Goal: Task Accomplishment & Management: Use online tool/utility

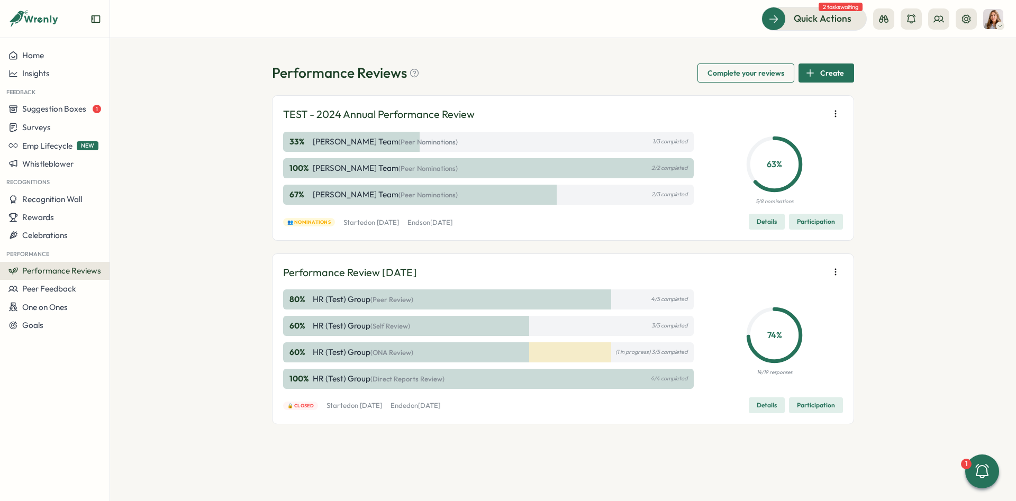
click at [812, 222] on span "Participation" at bounding box center [816, 221] width 38 height 15
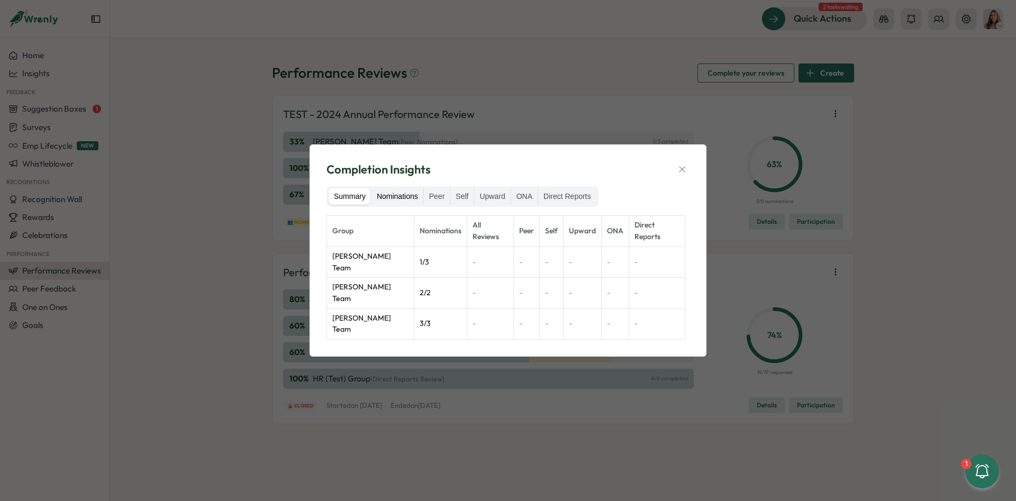
click at [392, 201] on label "Nominations" at bounding box center [398, 196] width 52 height 17
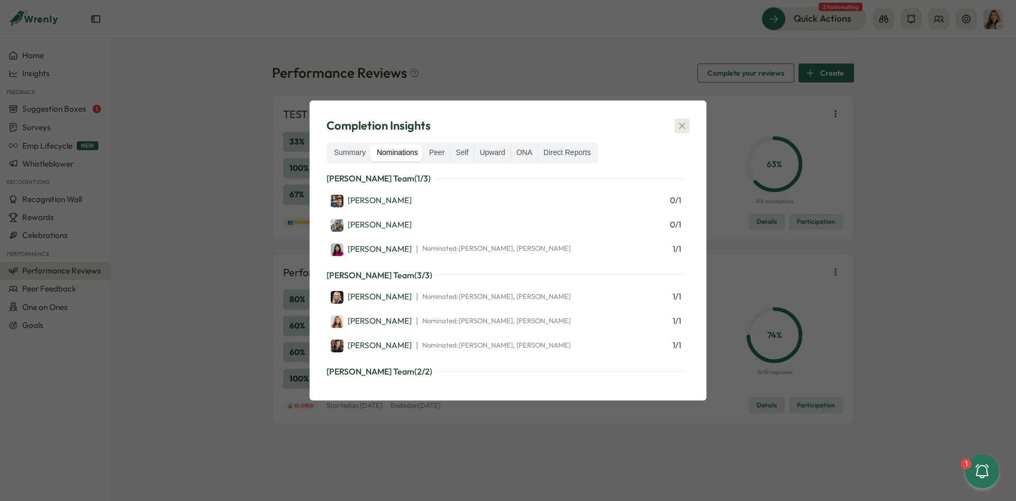
click at [686, 121] on icon "button" at bounding box center [682, 126] width 11 height 11
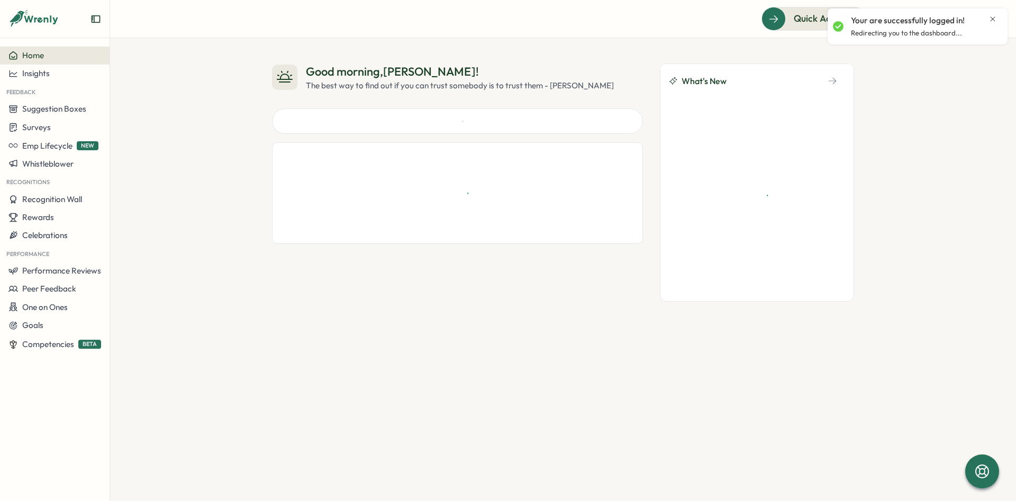
click at [989, 15] on icon "Close notification" at bounding box center [993, 19] width 8 height 8
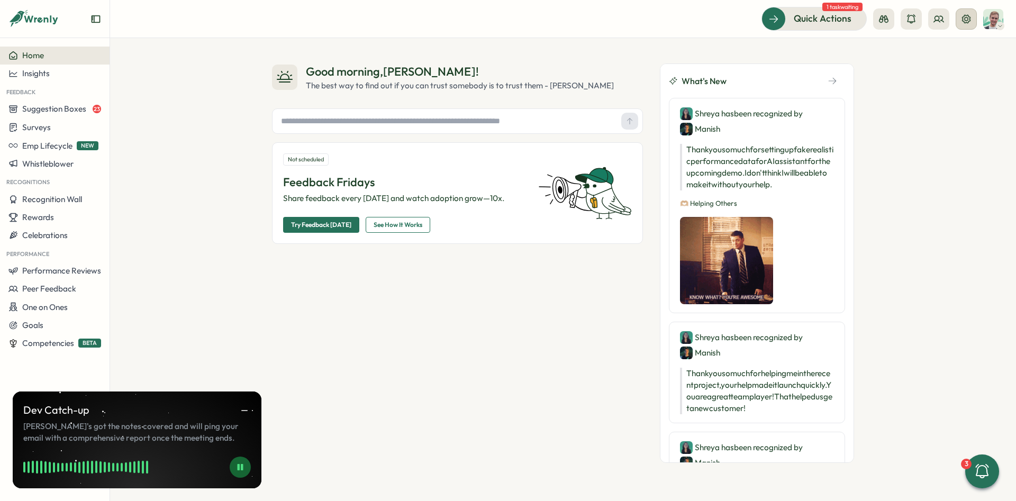
click at [962, 20] on icon at bounding box center [966, 19] width 11 height 11
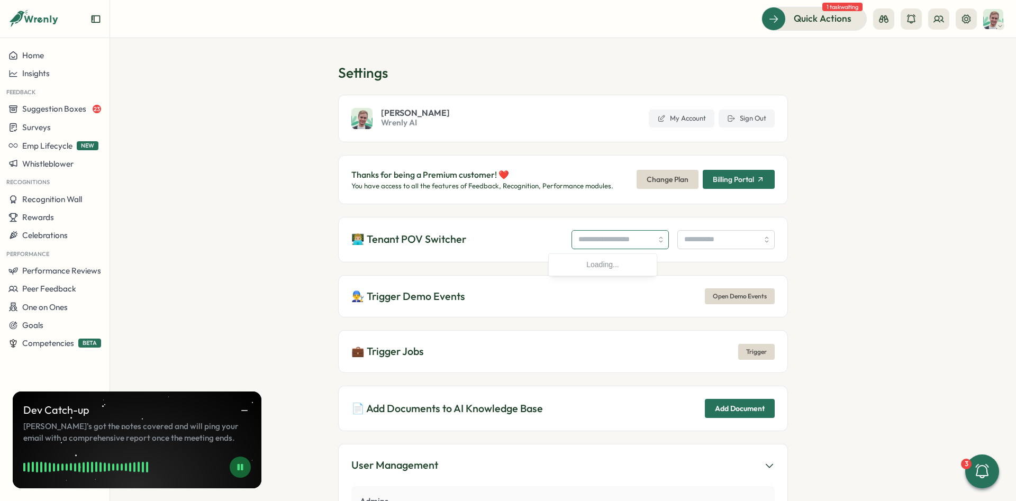
click at [572, 238] on input "search" at bounding box center [620, 239] width 97 height 19
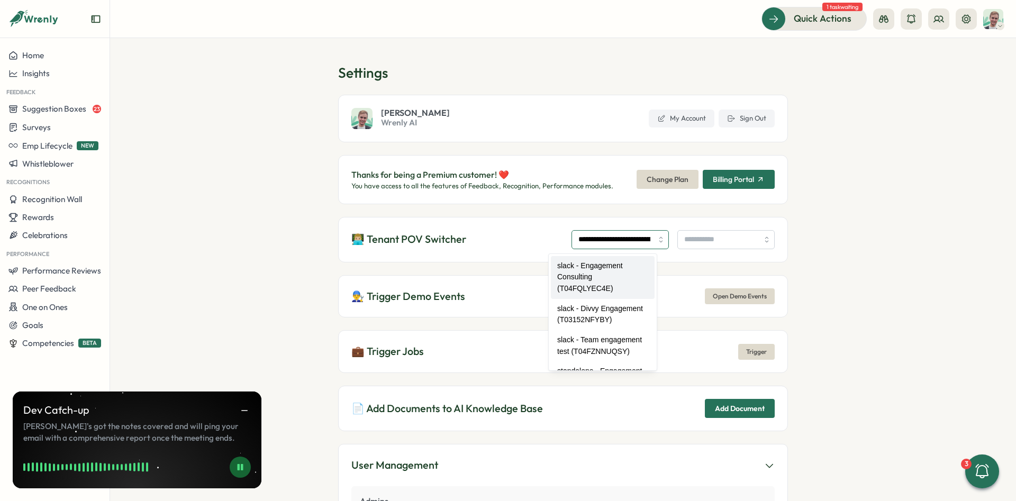
type input "**********"
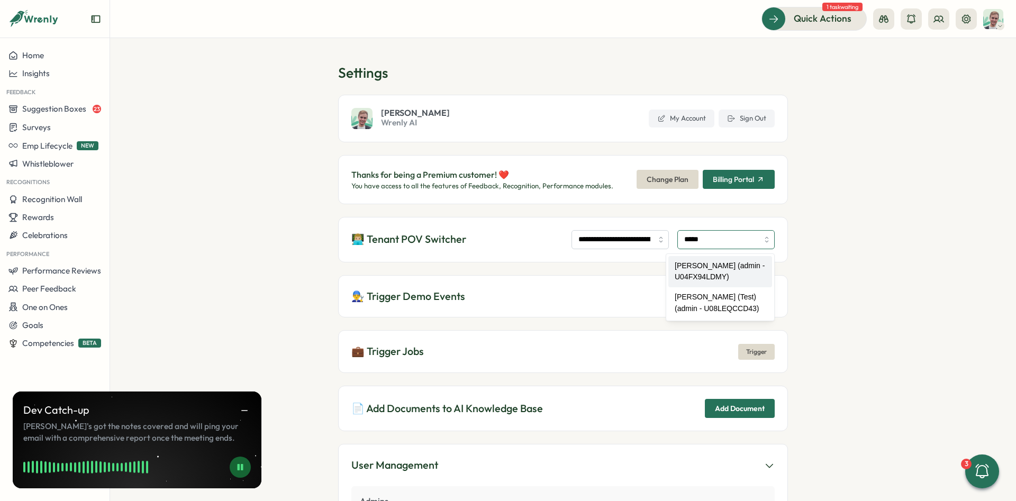
type input "**********"
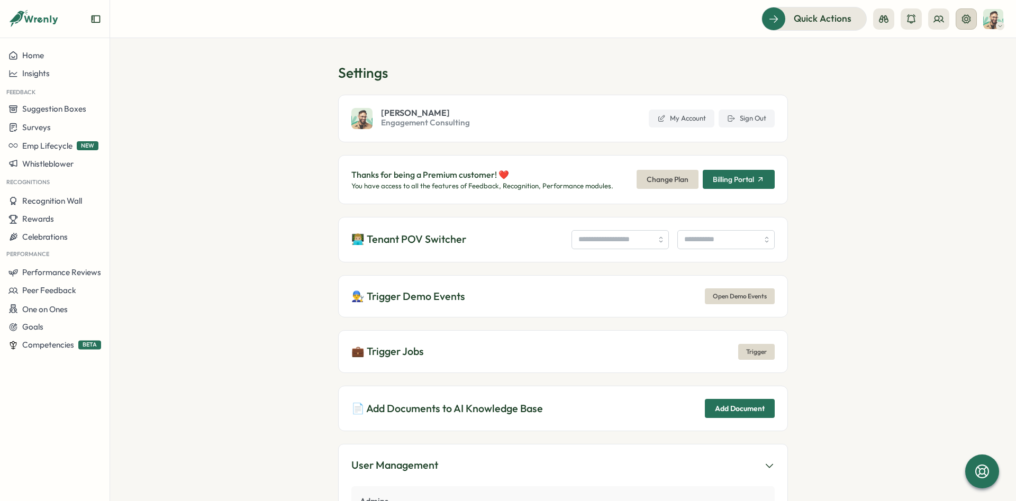
click at [957, 20] on button at bounding box center [966, 18] width 21 height 21
click at [966, 25] on button at bounding box center [966, 18] width 21 height 21
click at [940, 17] on circle at bounding box center [937, 18] width 4 height 4
click at [938, 43] on div "Org Members" at bounding box center [938, 52] width 79 height 20
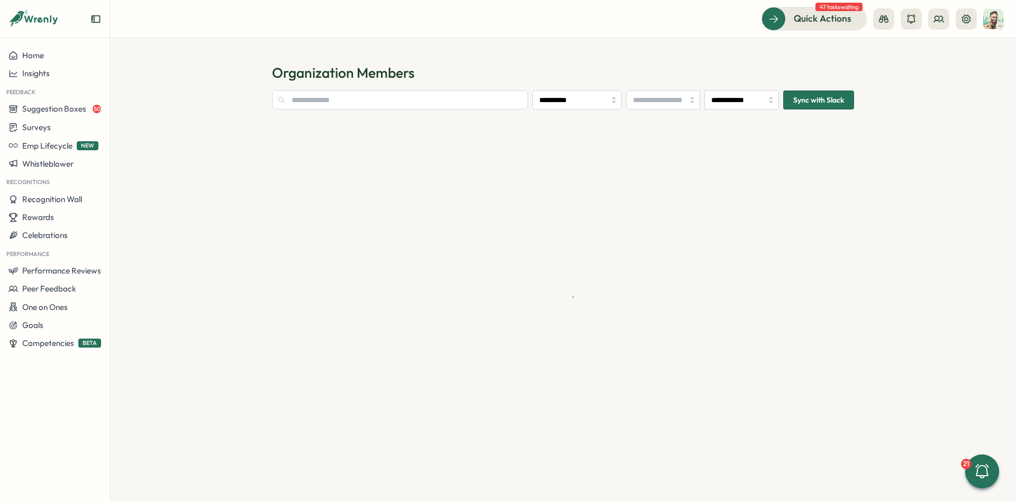
type input "**********"
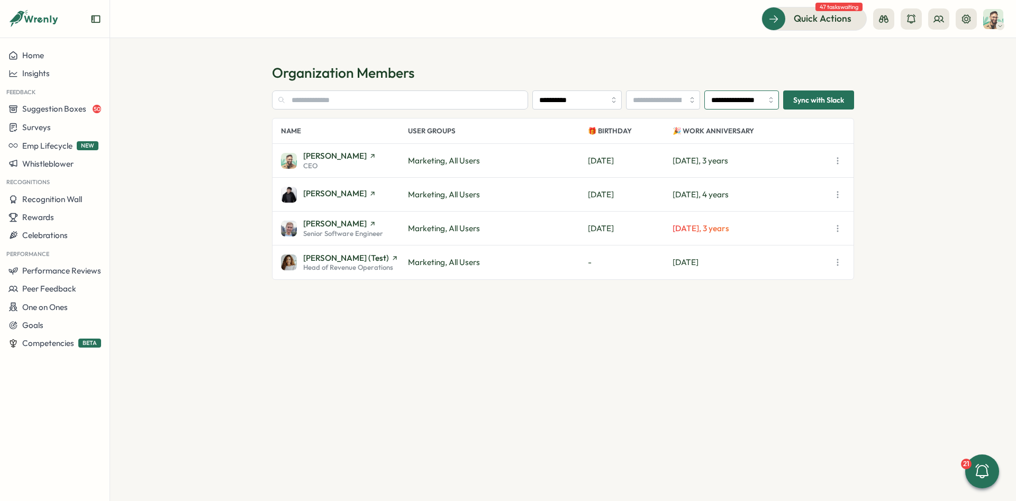
click at [756, 101] on input "**********" at bounding box center [742, 100] width 75 height 19
click at [761, 70] on h1 "Organization Members" at bounding box center [563, 73] width 582 height 19
click at [62, 125] on div "Surveys" at bounding box center [54, 127] width 93 height 10
click at [152, 142] on div "Create New Survey" at bounding box center [156, 148] width 69 height 12
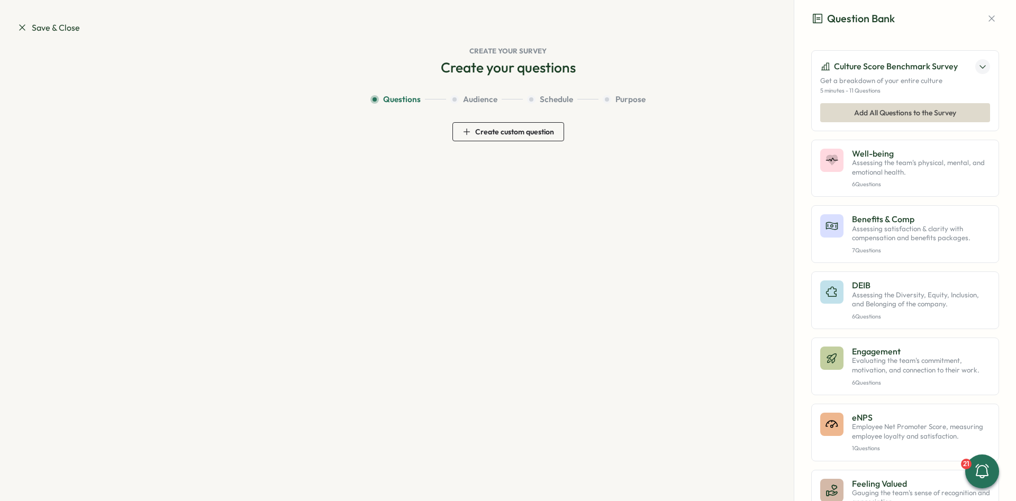
click at [899, 173] on p "Assessing the team's physical, mental, and emotional health." at bounding box center [921, 167] width 138 height 19
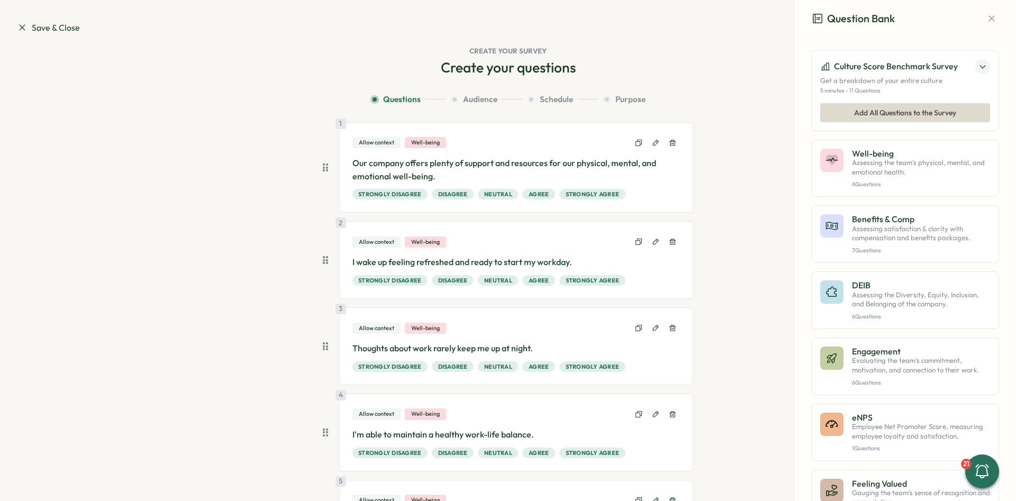
scroll to position [204, 0]
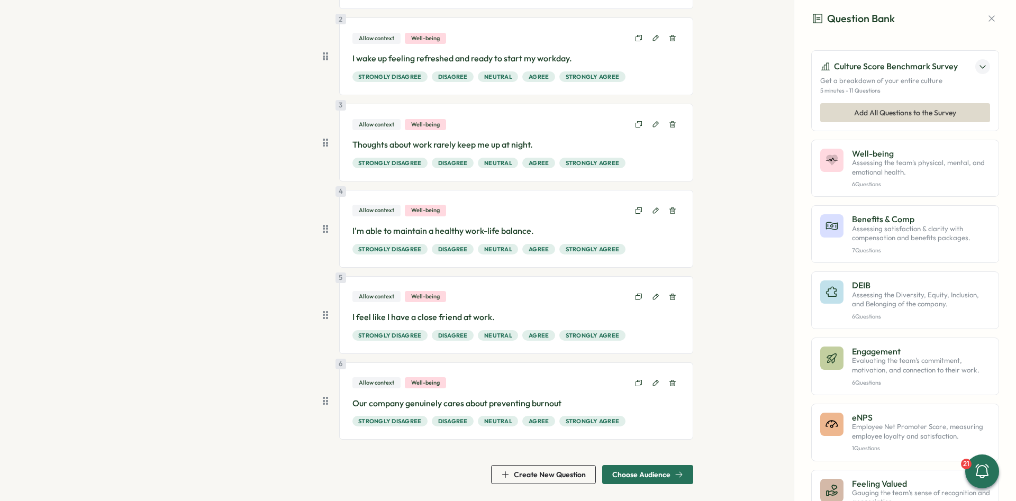
drag, startPoint x: 697, startPoint y: 127, endPoint x: 683, endPoint y: 436, distance: 309.5
click at [659, 478] on span "Choose Audience" at bounding box center [642, 474] width 58 height 7
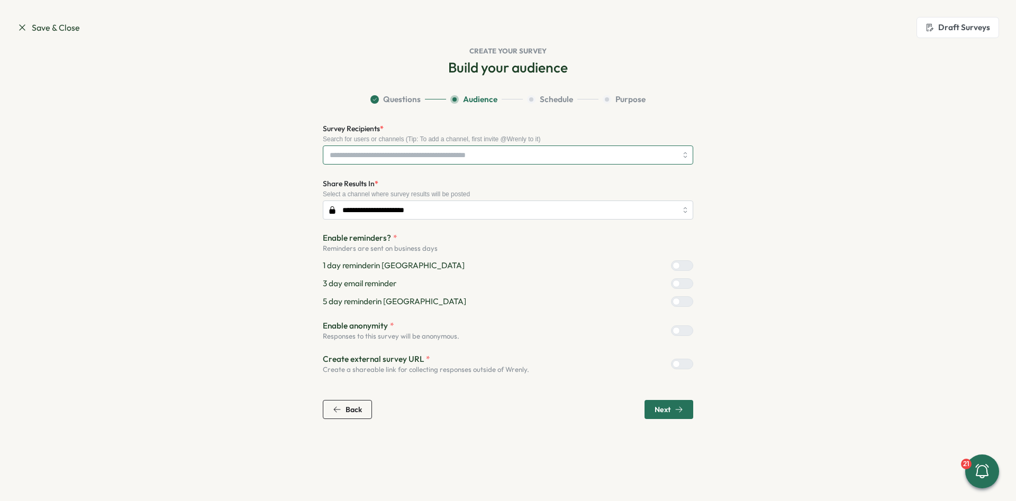
click at [467, 152] on input "Survey Recipients *" at bounding box center [503, 155] width 347 height 18
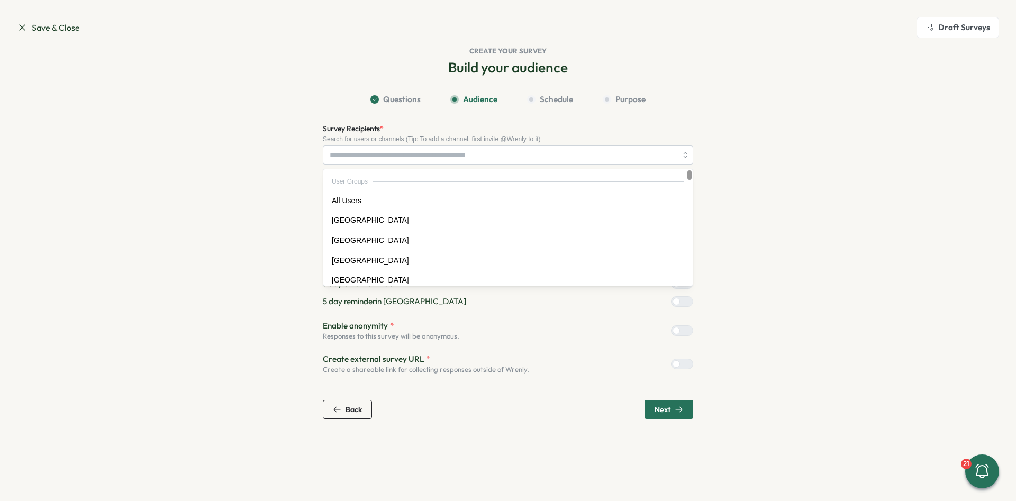
drag, startPoint x: 899, startPoint y: 115, endPoint x: 520, endPoint y: 68, distance: 381.5
click at [897, 115] on div "Build your audience Question Bank Culture Score Benchmark Survey Get a breakdow…" at bounding box center [508, 238] width 983 height 361
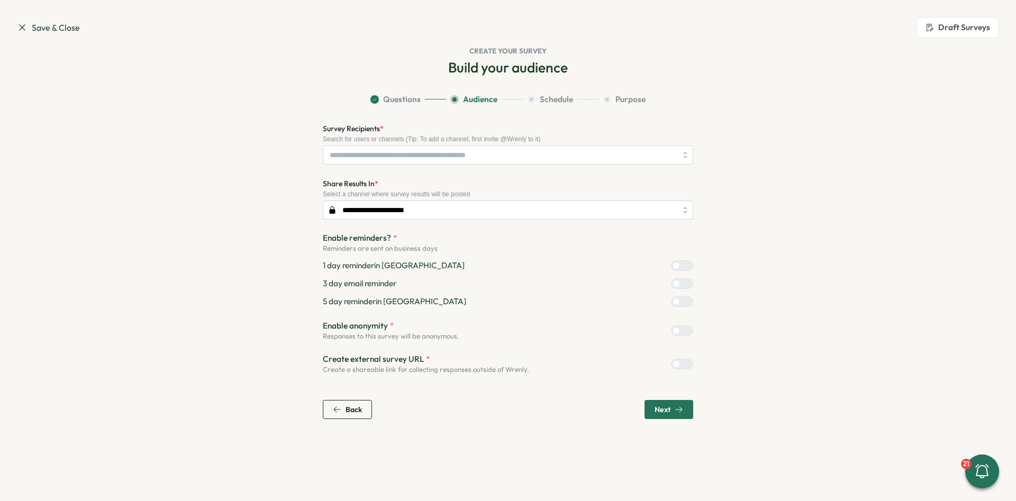
click at [51, 26] on span "Save & Close" at bounding box center [48, 27] width 63 height 13
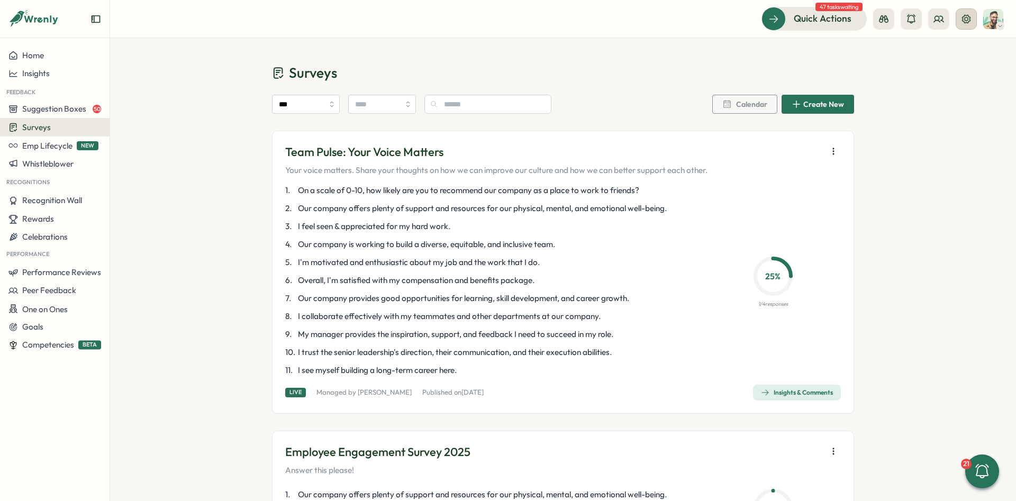
click at [969, 21] on icon at bounding box center [966, 18] width 8 height 8
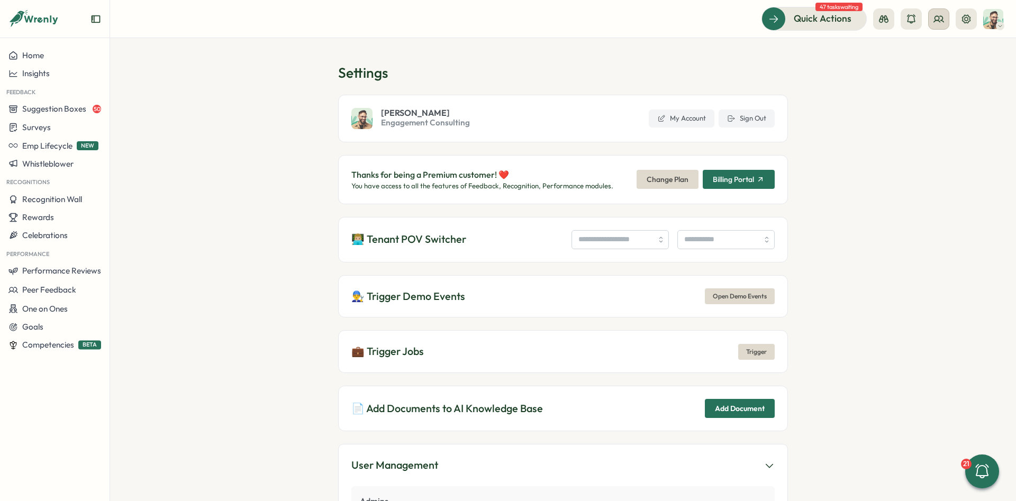
click at [935, 19] on icon at bounding box center [939, 19] width 11 height 11
click at [941, 52] on div "Org Members" at bounding box center [939, 53] width 67 height 12
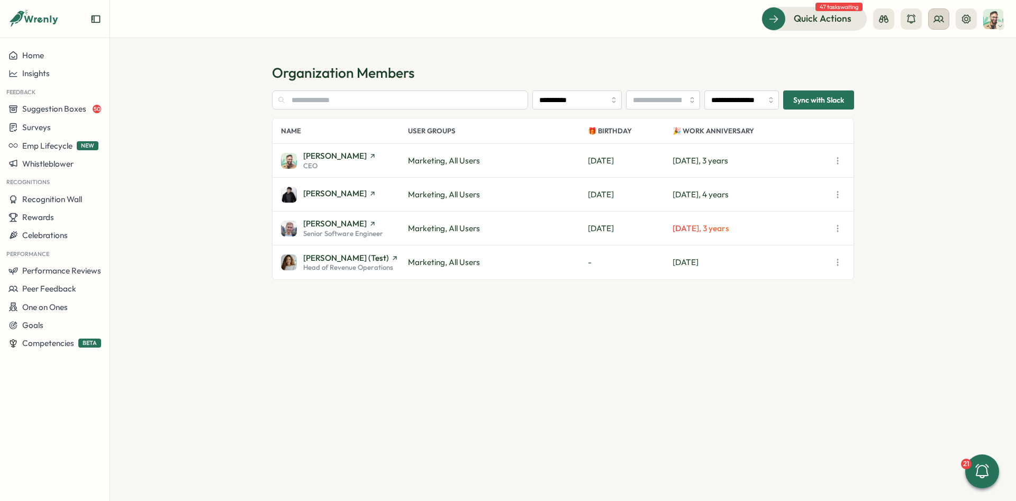
click at [946, 25] on button at bounding box center [939, 18] width 21 height 21
click at [958, 71] on div "User Groups" at bounding box center [939, 73] width 67 height 12
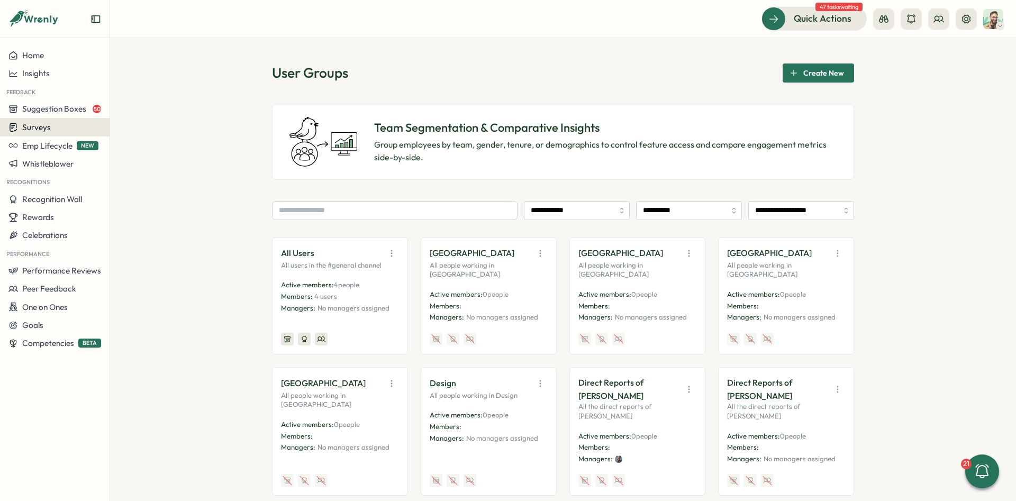
click at [51, 124] on div "Surveys" at bounding box center [54, 127] width 93 height 10
click at [176, 152] on div "Create New Survey" at bounding box center [156, 148] width 69 height 12
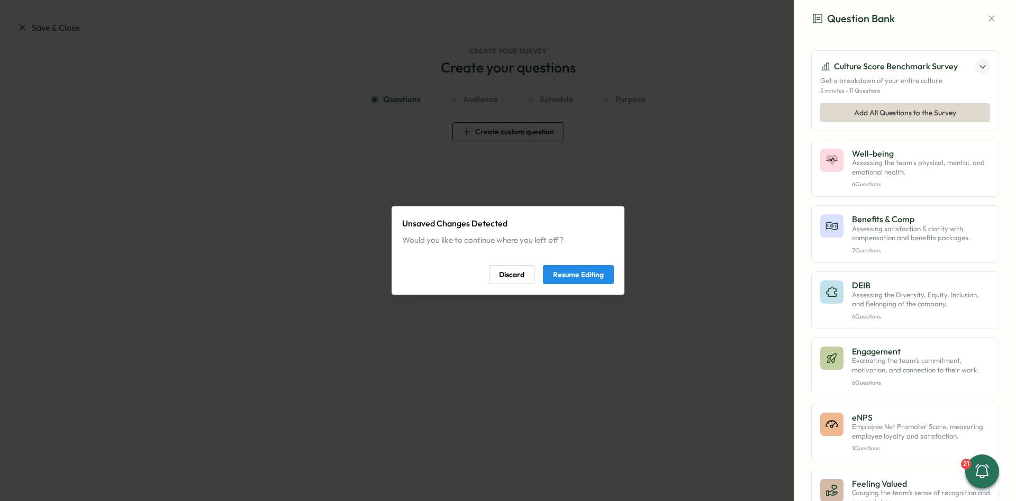
click at [579, 274] on span "Resume Editing" at bounding box center [578, 275] width 51 height 18
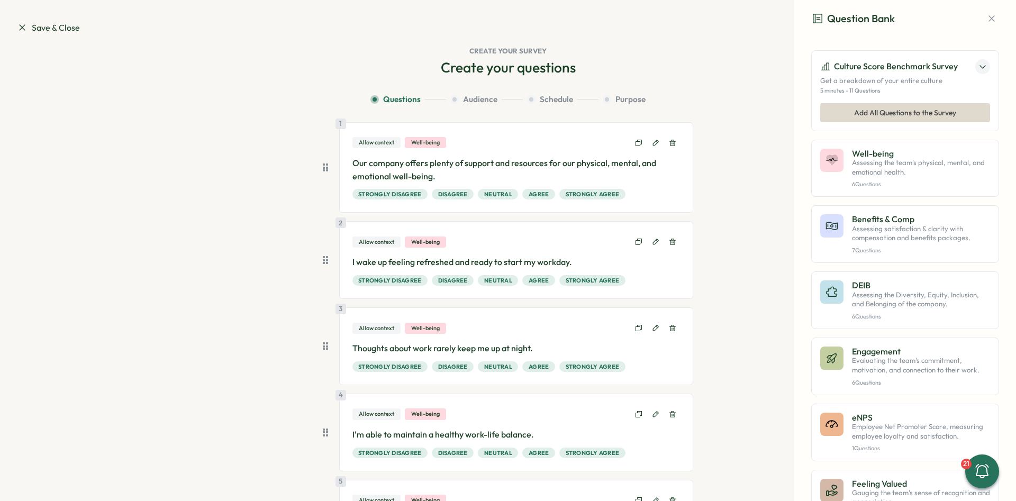
scroll to position [204, 0]
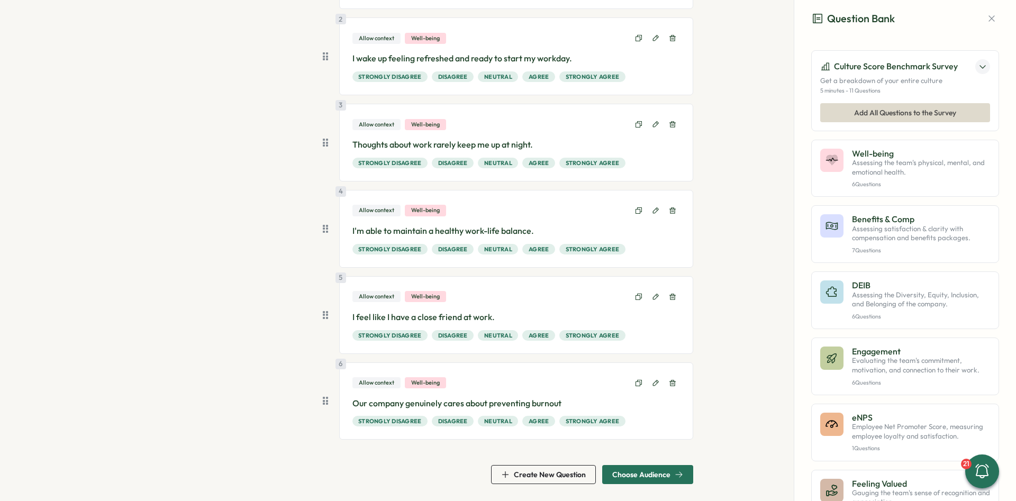
drag, startPoint x: 732, startPoint y: 313, endPoint x: 689, endPoint y: 463, distance: 155.8
click at [680, 472] on icon "button" at bounding box center [679, 475] width 8 height 8
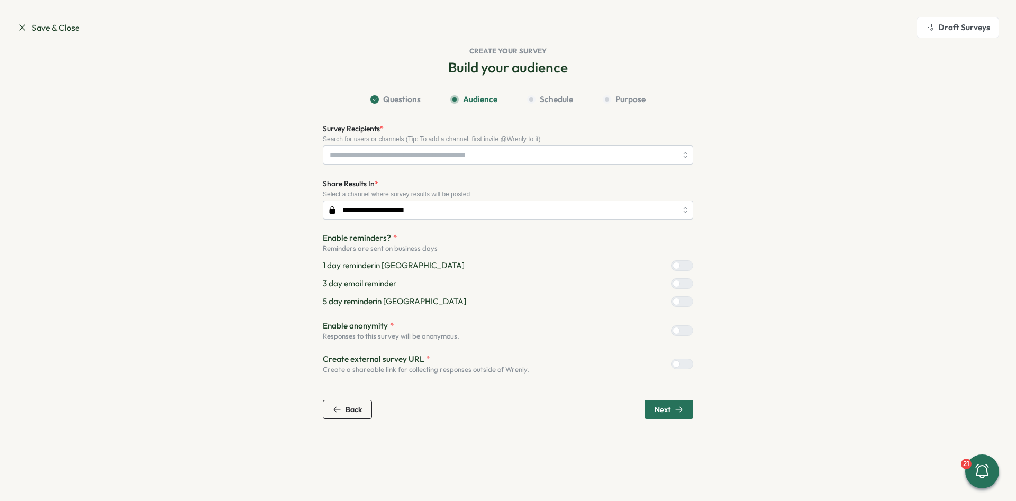
scroll to position [0, 0]
click at [387, 151] on input "Survey Recipients *" at bounding box center [503, 155] width 347 height 18
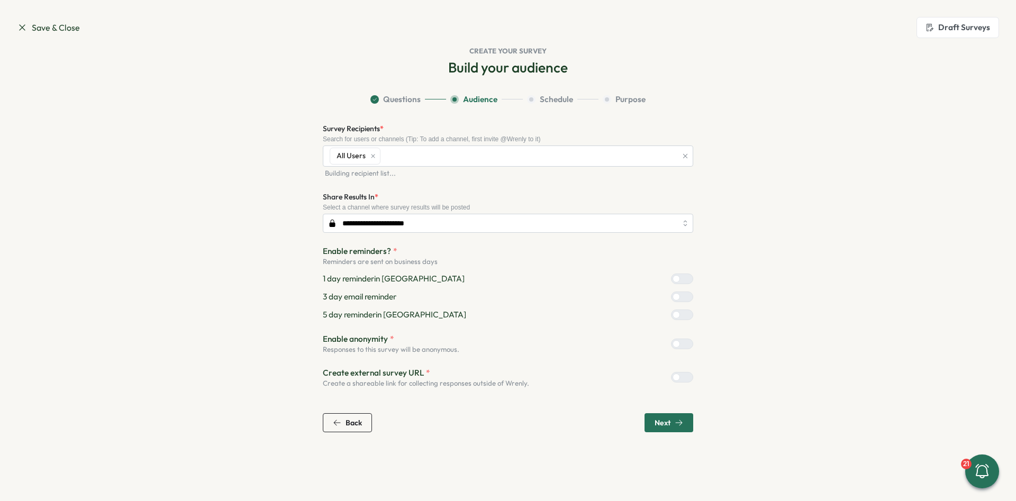
click at [249, 177] on section "**********" at bounding box center [508, 263] width 678 height 339
click at [53, 28] on span "Save & Close" at bounding box center [48, 27] width 63 height 13
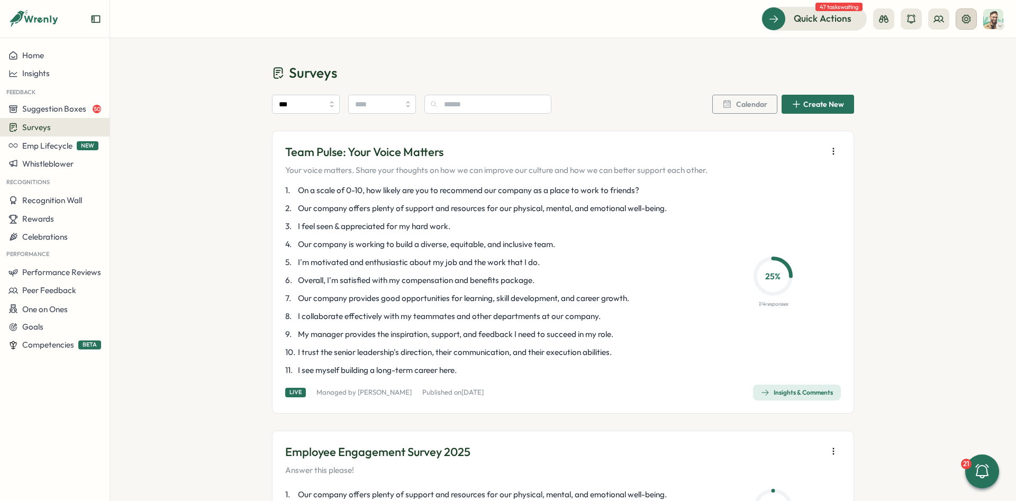
click at [967, 22] on icon at bounding box center [966, 19] width 11 height 11
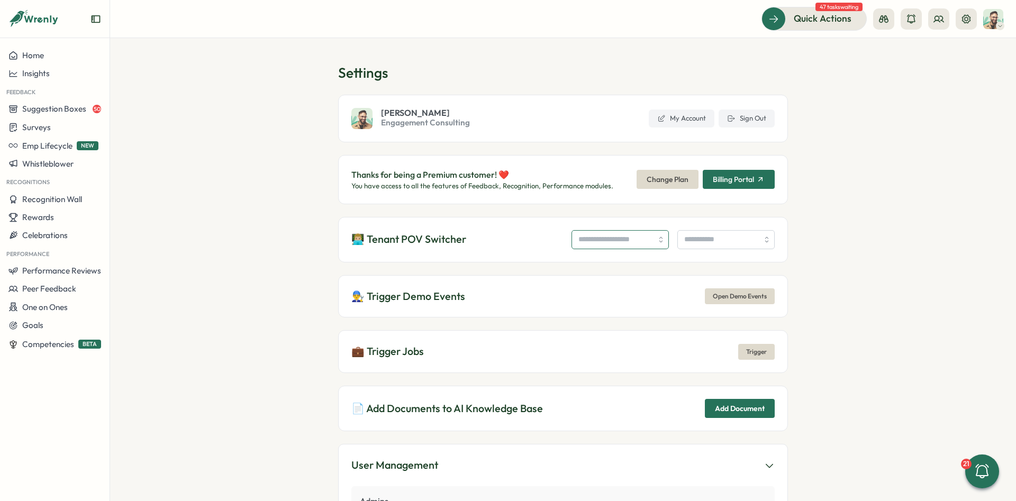
click at [602, 235] on input "search" at bounding box center [620, 239] width 97 height 19
type input "**********"
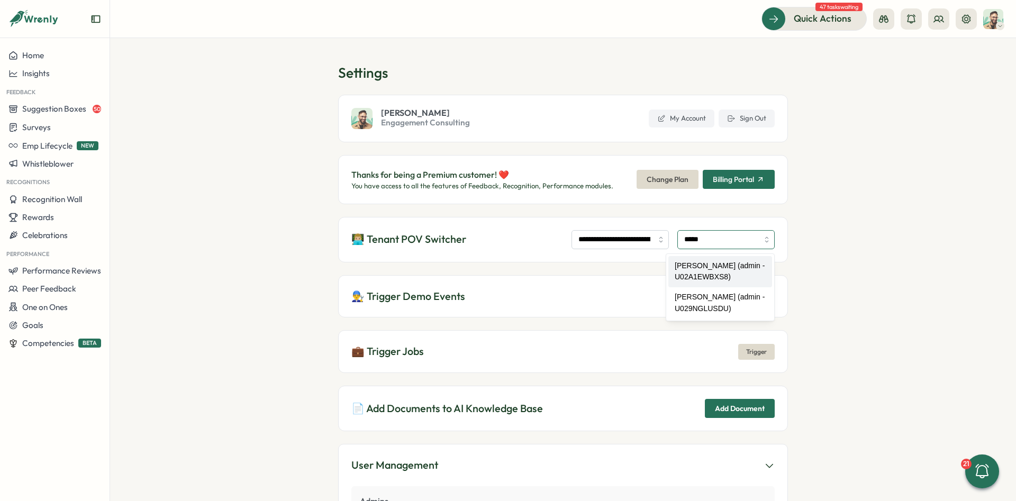
type input "**********"
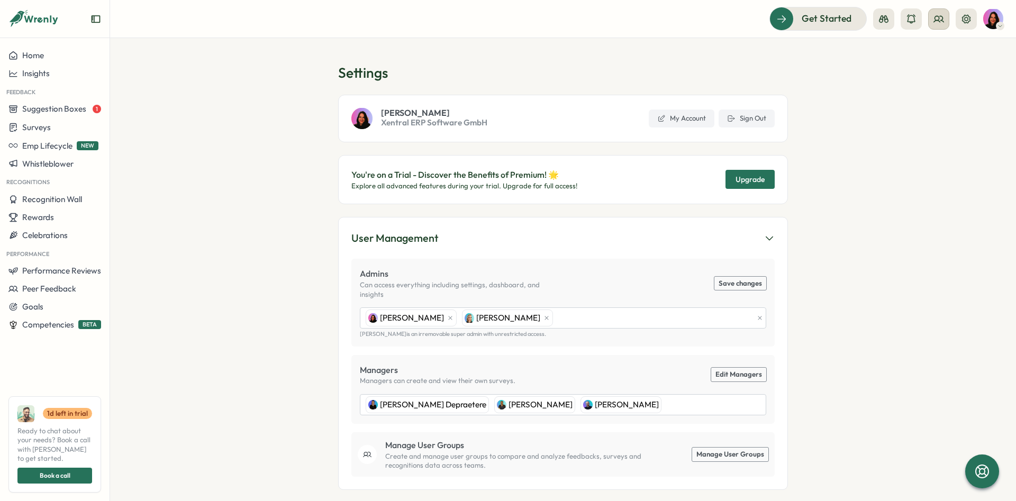
click at [934, 23] on icon at bounding box center [939, 19] width 11 height 11
click at [942, 46] on div "Org Members" at bounding box center [938, 52] width 79 height 20
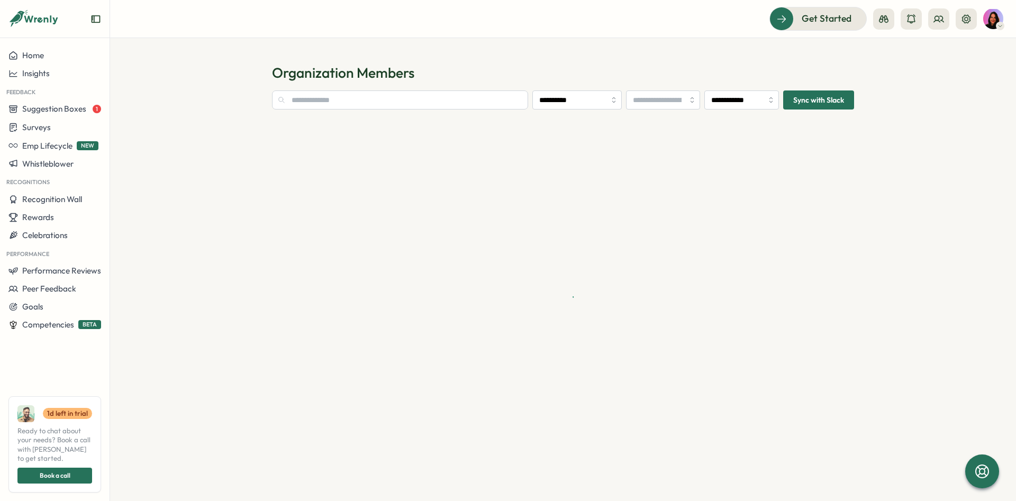
type input "**********"
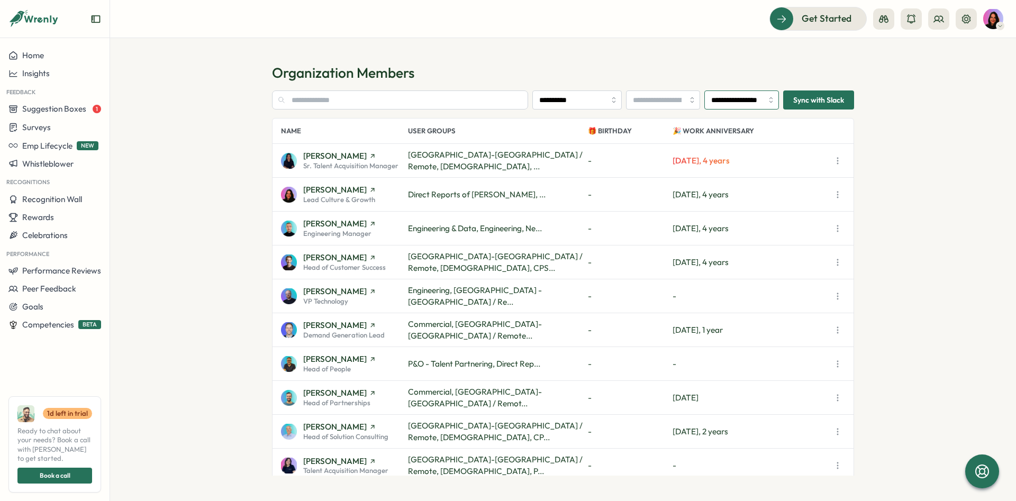
click at [734, 103] on input "**********" at bounding box center [742, 100] width 75 height 19
click at [746, 74] on h1 "Organization Members" at bounding box center [563, 73] width 582 height 19
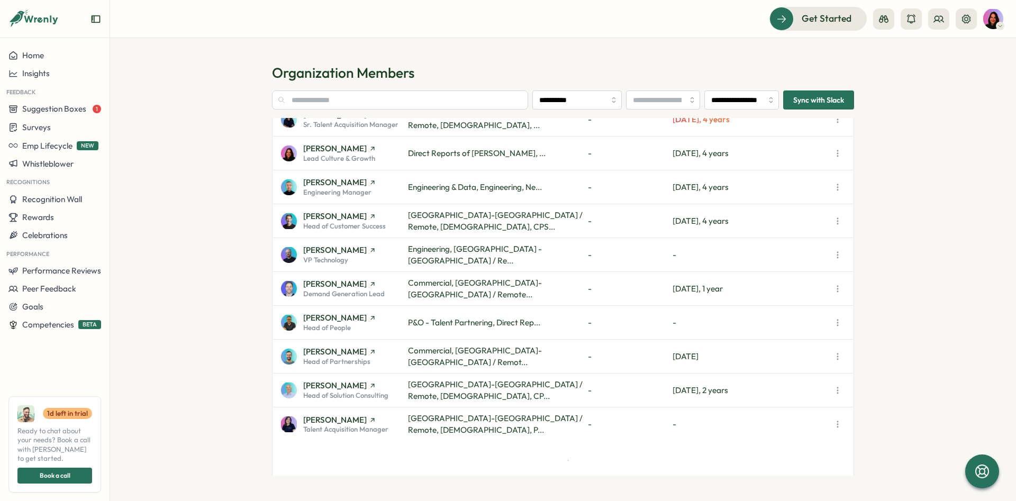
scroll to position [46, 0]
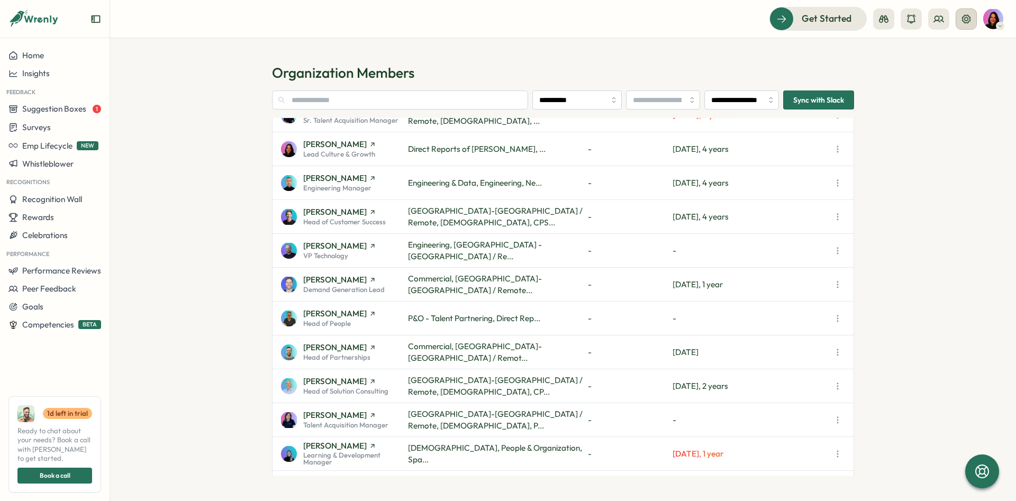
click at [958, 19] on button at bounding box center [966, 18] width 21 height 21
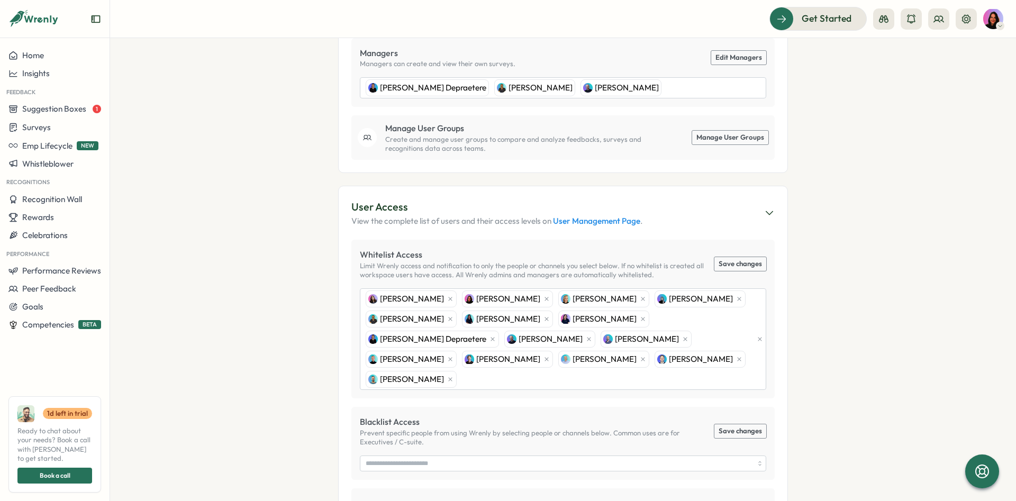
scroll to position [318, 0]
click at [916, 19] on icon at bounding box center [911, 19] width 11 height 11
click at [924, 20] on div at bounding box center [925, 18] width 104 height 21
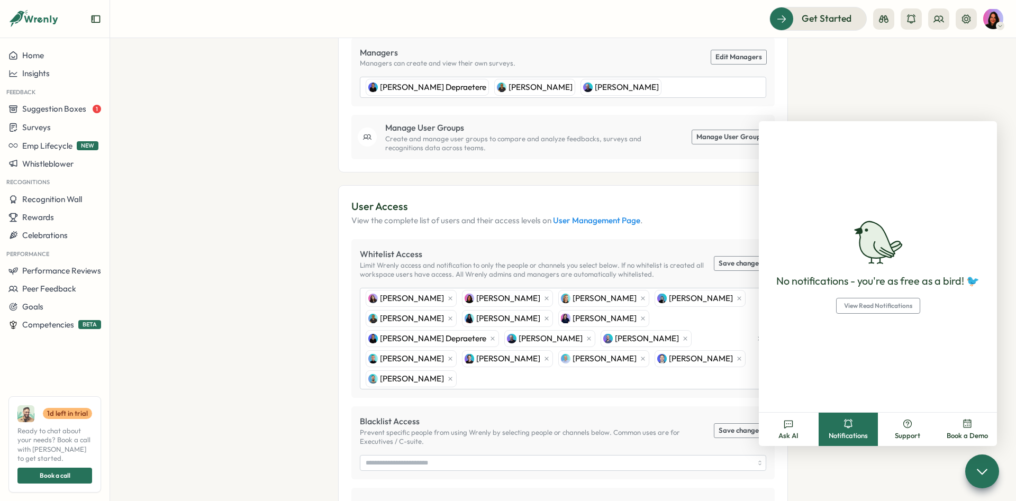
drag, startPoint x: 986, startPoint y: 471, endPoint x: 980, endPoint y: 115, distance: 355.8
click at [986, 471] on icon at bounding box center [983, 472] width 10 height 5
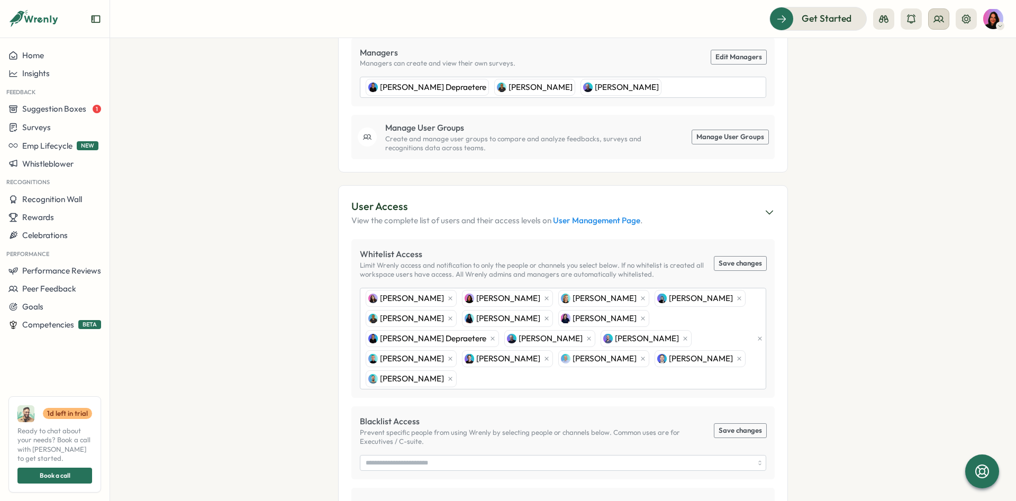
click at [942, 20] on icon at bounding box center [939, 19] width 10 height 6
click at [952, 53] on div "Org Members" at bounding box center [939, 53] width 67 height 12
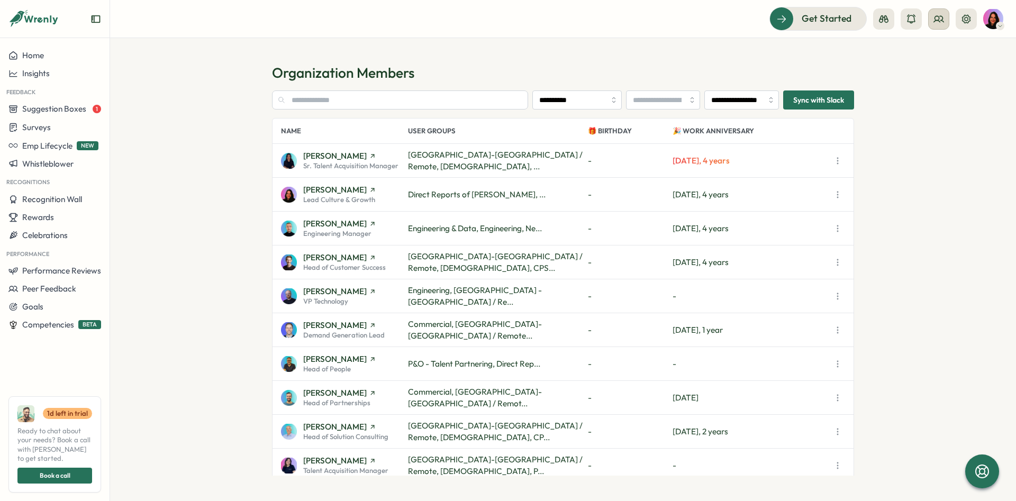
click at [942, 17] on icon at bounding box center [939, 19] width 11 height 11
click at [954, 77] on div "User Groups" at bounding box center [939, 73] width 67 height 12
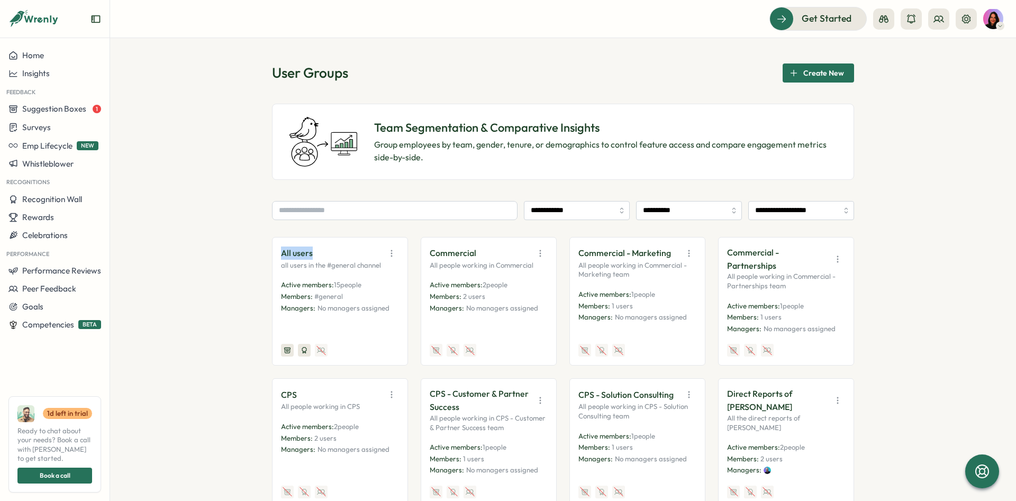
drag, startPoint x: 276, startPoint y: 259, endPoint x: 312, endPoint y: 256, distance: 36.1
click at [312, 256] on div "All users all users in the #general channel Active members: 15 people Members: …" at bounding box center [340, 301] width 136 height 129
copy p "All users"
click at [42, 129] on span "Surveys" at bounding box center [36, 127] width 29 height 10
click at [125, 151] on div "Create New Survey" at bounding box center [156, 148] width 69 height 12
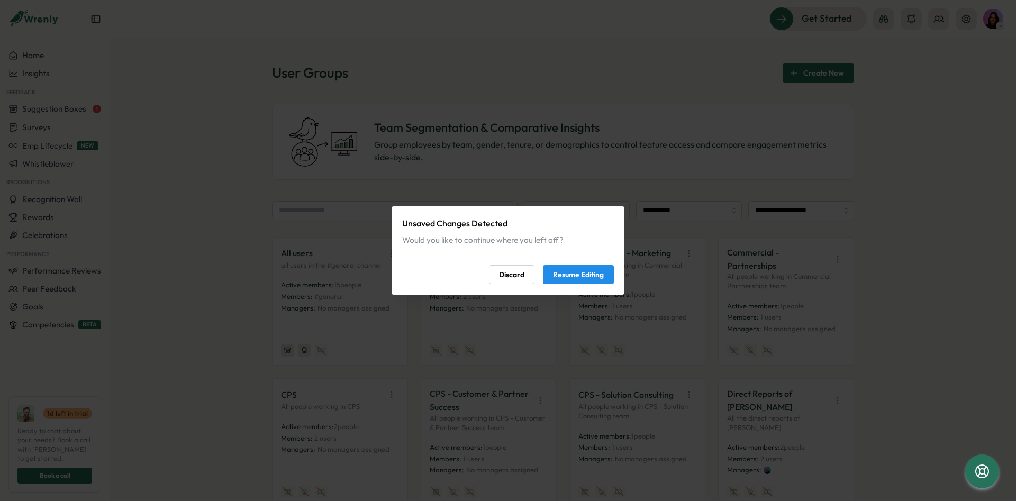
click at [597, 280] on span "Resume Editing" at bounding box center [578, 275] width 51 height 18
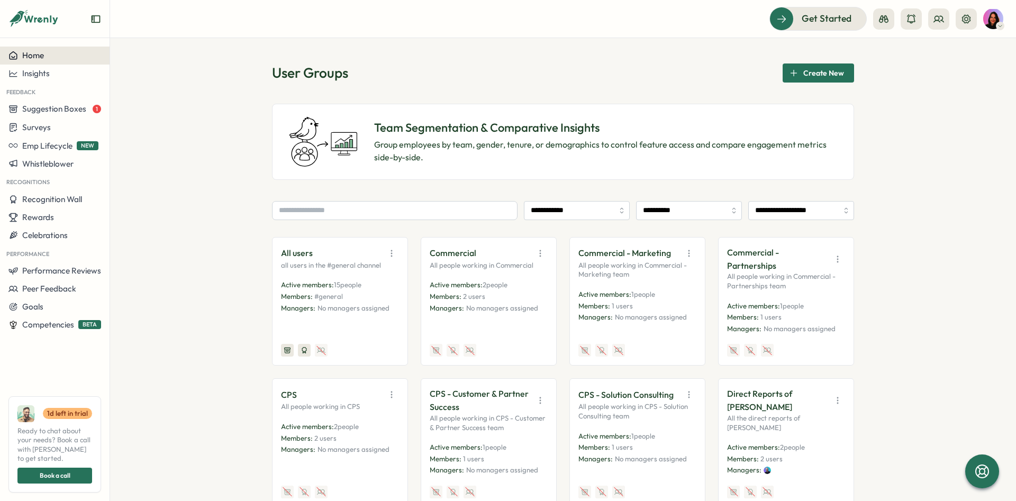
click at [50, 55] on div "Home" at bounding box center [54, 56] width 93 height 10
